Goal: Obtain resource: Obtain resource

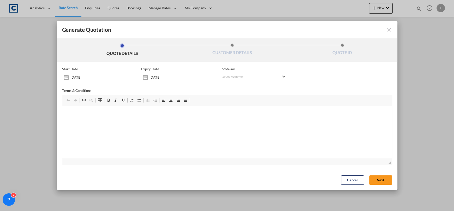
click at [233, 75] on md-select "Select Incoterms DDP - export Delivery Duty Paid FAS - import Free Alongside Sh…" at bounding box center [253, 77] width 66 height 9
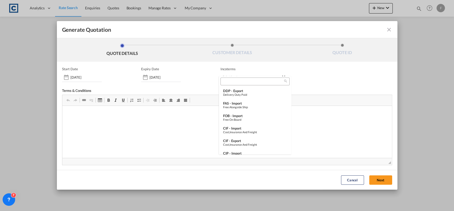
click at [276, 79] on md-backdrop at bounding box center [227, 105] width 454 height 211
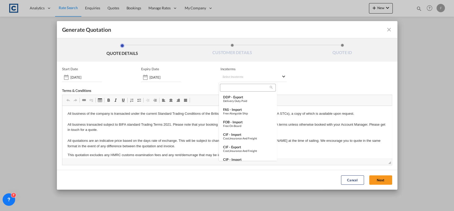
click at [267, 76] on md-backdrop at bounding box center [227, 105] width 454 height 211
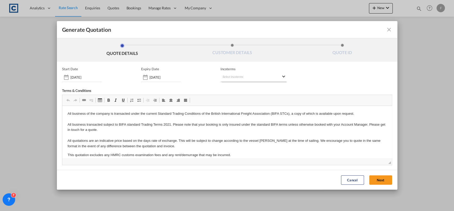
click at [265, 77] on md-select "Select Incoterms" at bounding box center [253, 77] width 66 height 9
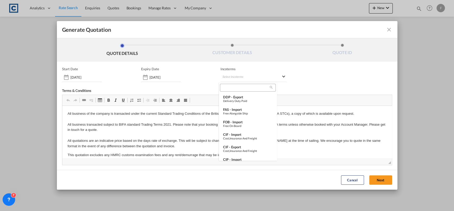
click at [240, 88] on input "search" at bounding box center [245, 88] width 48 height 5
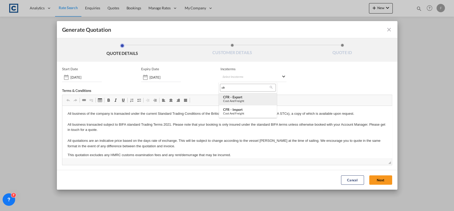
type input "cfr"
click at [248, 100] on div "Cost and Freight" at bounding box center [248, 100] width 50 height 3
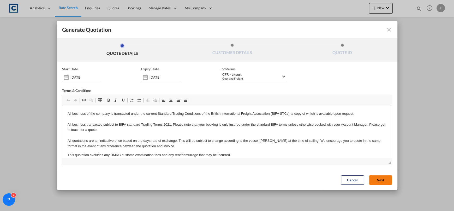
click at [381, 179] on button "Next" at bounding box center [380, 180] width 23 height 9
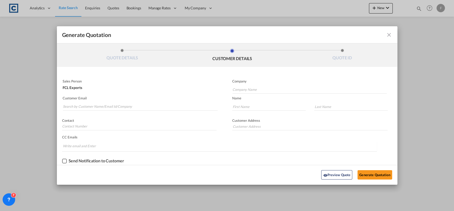
click at [137, 101] on md-autocomplete-wrap "Generate QuotationQUOTE ..." at bounding box center [140, 105] width 155 height 10
click at [136, 107] on input "Search by Customer Name/Email Id/Company" at bounding box center [140, 107] width 155 height 8
click at [143, 108] on input "Search by Customer Name/Email Id/Company" at bounding box center [140, 107] width 155 height 8
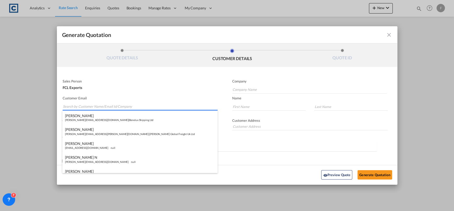
paste input "[EMAIL_ADDRESS][DOMAIN_NAME]"
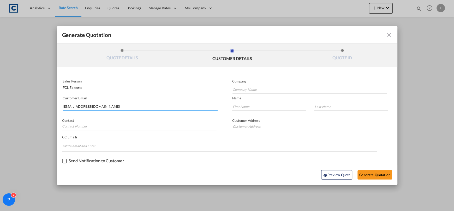
type input "[EMAIL_ADDRESS][DOMAIN_NAME]"
drag, startPoint x: 261, startPoint y: 113, endPoint x: 259, endPoint y: 108, distance: 5.0
click at [261, 113] on md-input-container "Generate QuotationQUOTE ..." at bounding box center [266, 107] width 79 height 11
click at [259, 108] on input "Generate QuotationQUOTE ..." at bounding box center [269, 107] width 74 height 8
paste input "Cristal"
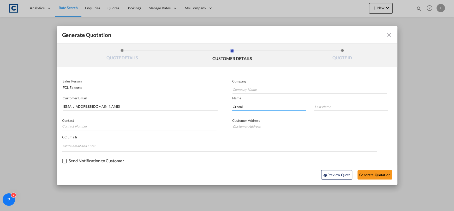
type input "Cristal"
click at [325, 110] on input "Generate QuotationQUOTE ..." at bounding box center [351, 107] width 74 height 8
paste input "[PERSON_NAME]"
type input "[PERSON_NAME]"
click at [287, 79] on md-input-container "Company" at bounding box center [307, 87] width 160 height 16
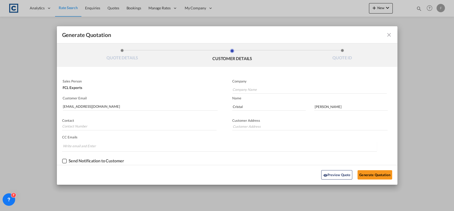
click at [287, 85] on md-autocomplete-wrap "Generate QuotationQUOTE ..." at bounding box center [309, 88] width 154 height 10
click at [288, 90] on input "Company Name" at bounding box center [309, 90] width 154 height 8
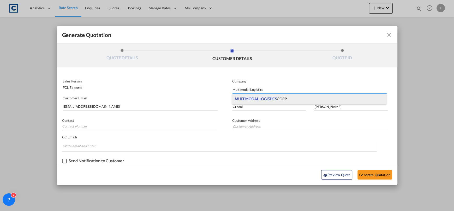
click at [282, 102] on div "MULTIMODAL LOGISTICS CORP." at bounding box center [309, 99] width 154 height 10
type input "MULTIMODAL LOGISTICS CORP."
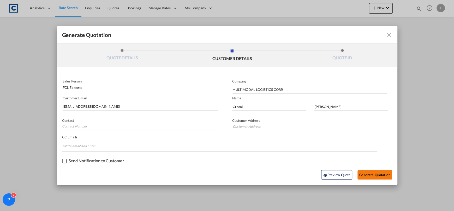
click at [363, 174] on button "Generate Quotation" at bounding box center [374, 175] width 34 height 9
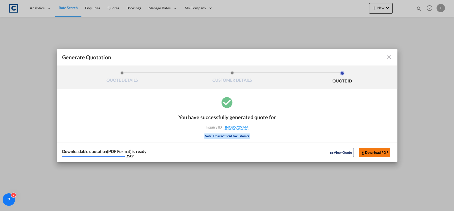
click at [370, 153] on button "Download PDF" at bounding box center [374, 152] width 31 height 9
